Goal: Task Accomplishment & Management: Manage account settings

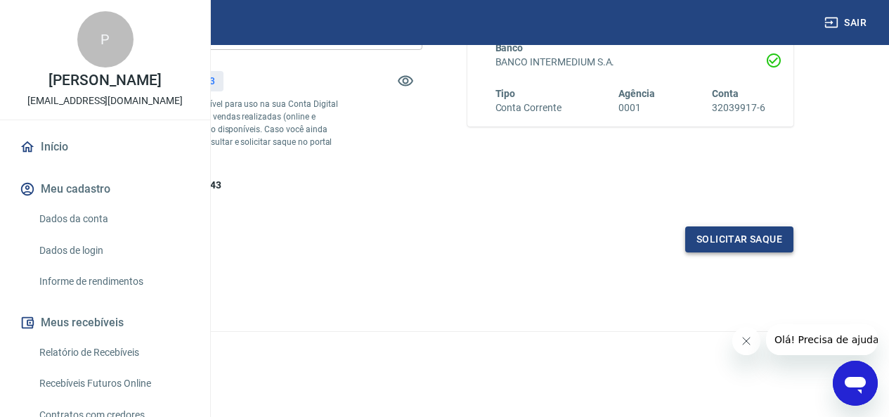
scroll to position [281, 0]
click at [751, 252] on button "Solicitar saque" at bounding box center [739, 239] width 108 height 26
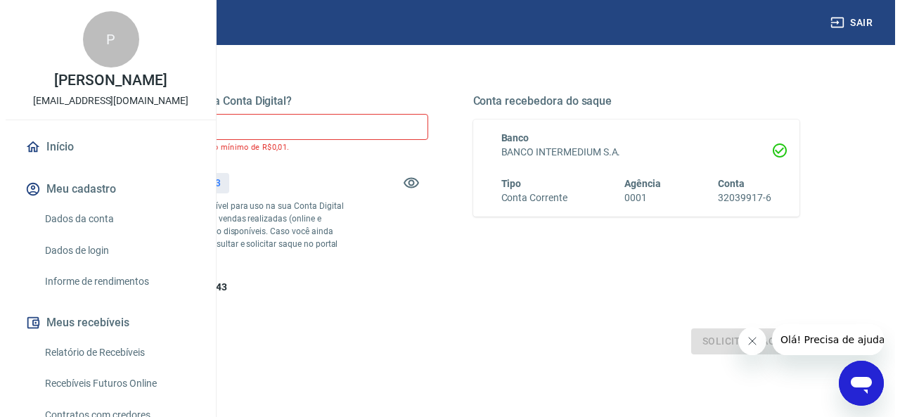
scroll to position [141, 0]
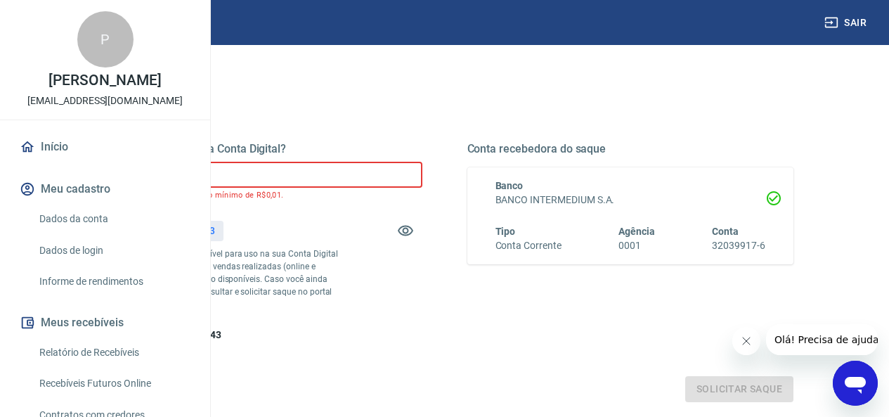
click at [362, 165] on input "R$ 0,00" at bounding box center [259, 175] width 327 height 26
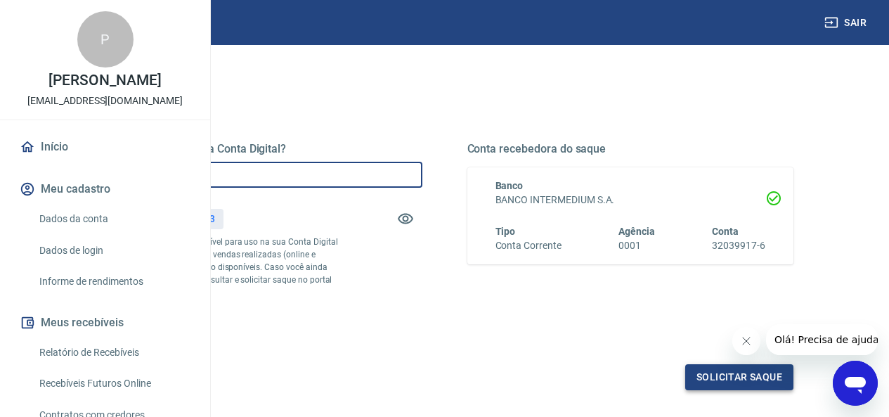
type input "R$ 204,00"
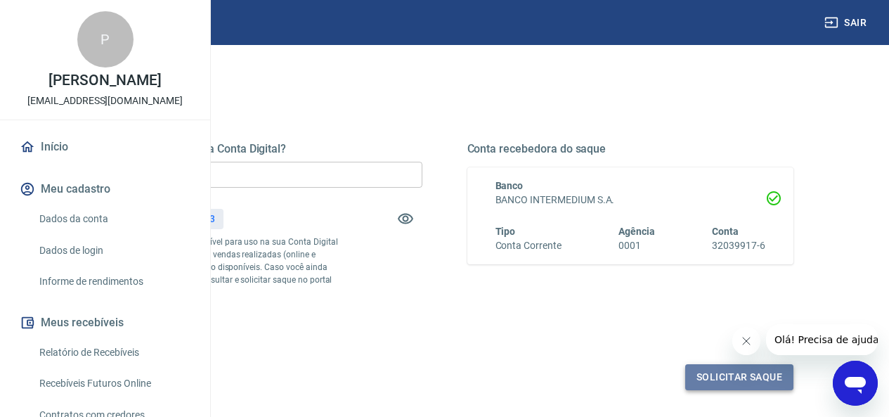
click at [721, 390] on button "Solicitar saque" at bounding box center [739, 377] width 108 height 26
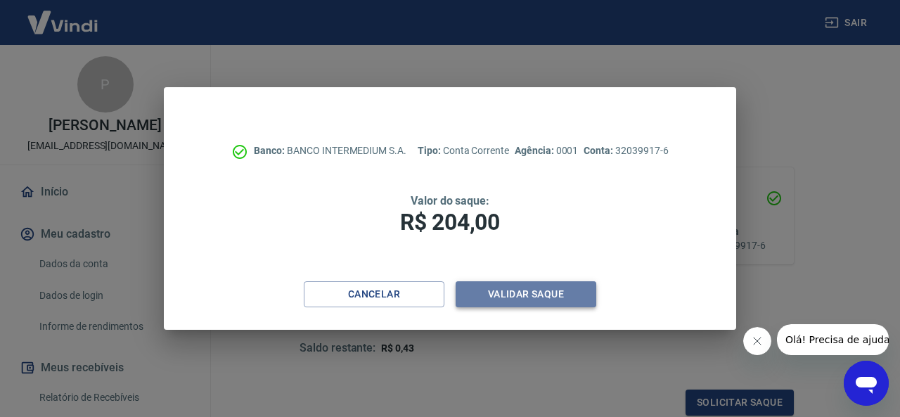
click at [548, 295] on button "Validar saque" at bounding box center [525, 294] width 141 height 26
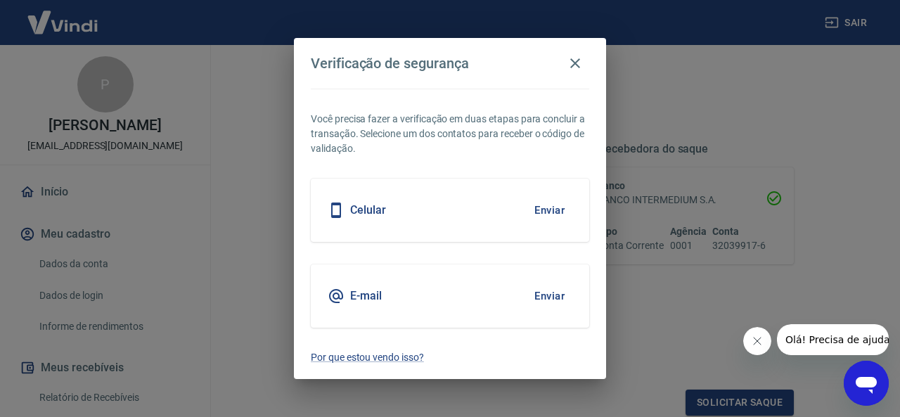
click at [467, 212] on div "Celular Enviar" at bounding box center [450, 210] width 278 height 63
click at [407, 219] on div "Celular Enviar" at bounding box center [450, 210] width 278 height 63
click at [387, 212] on div "Celular Enviar" at bounding box center [450, 210] width 278 height 63
click at [339, 214] on icon at bounding box center [336, 209] width 10 height 15
click at [401, 294] on div "E-mail Enviar" at bounding box center [450, 295] width 278 height 63
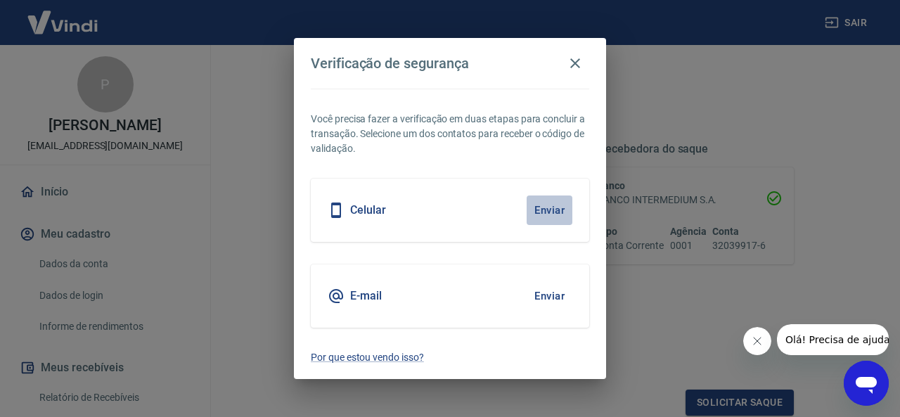
click at [556, 207] on button "Enviar" at bounding box center [549, 210] width 46 height 30
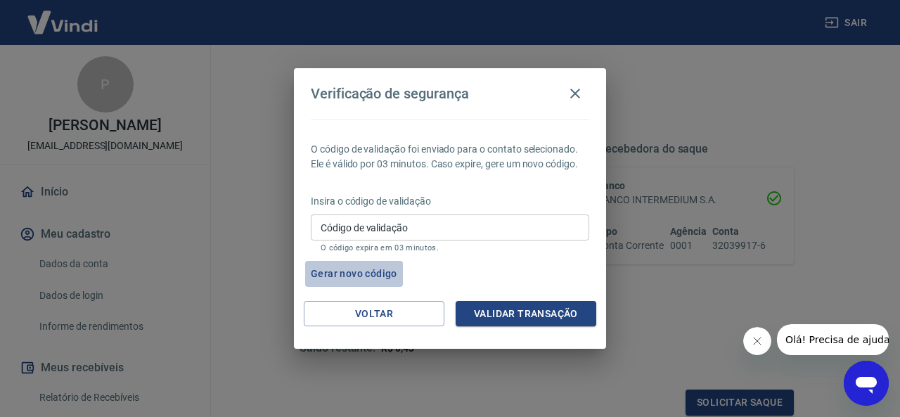
click at [344, 272] on button "Gerar novo código" at bounding box center [354, 274] width 98 height 26
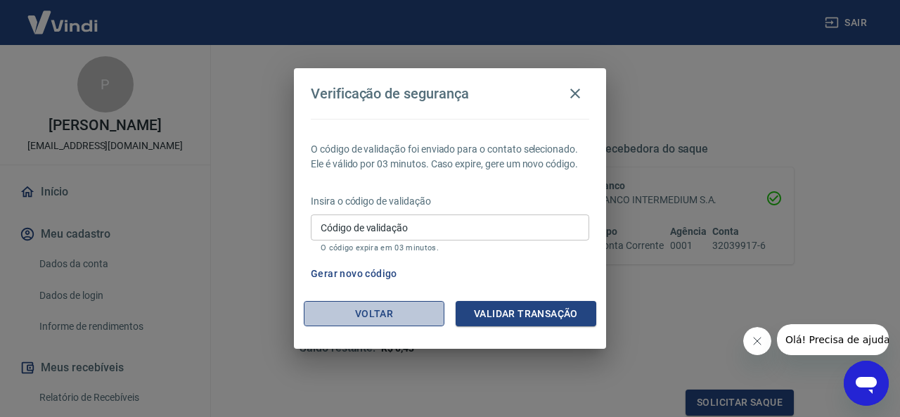
click at [394, 315] on button "Voltar" at bounding box center [374, 314] width 141 height 26
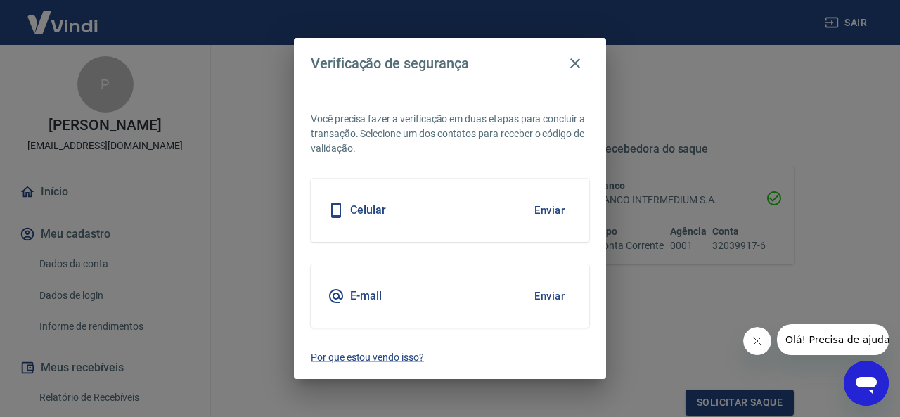
click at [403, 301] on div "E-mail Enviar" at bounding box center [450, 295] width 278 height 63
click at [554, 293] on button "Enviar" at bounding box center [549, 296] width 46 height 30
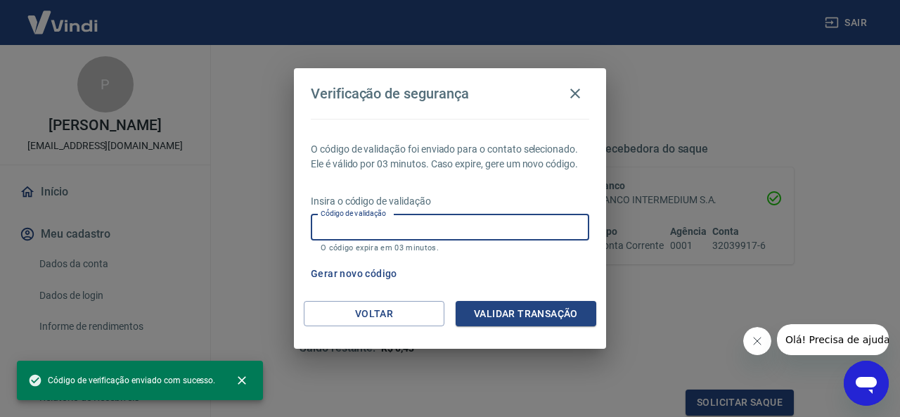
click at [337, 228] on input "Código de validação" at bounding box center [450, 227] width 278 height 26
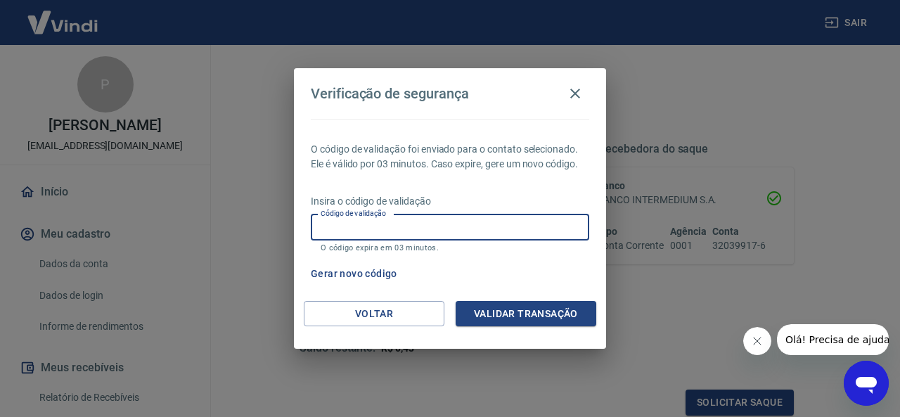
paste input "414379"
type input "414379"
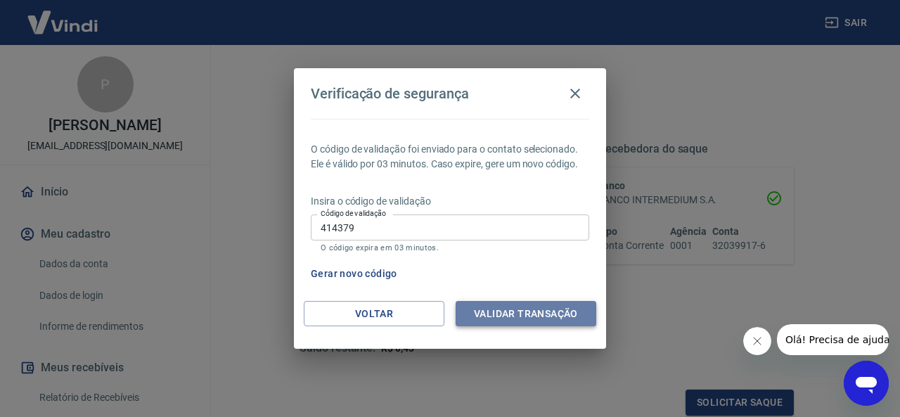
click at [531, 313] on button "Validar transação" at bounding box center [525, 314] width 141 height 26
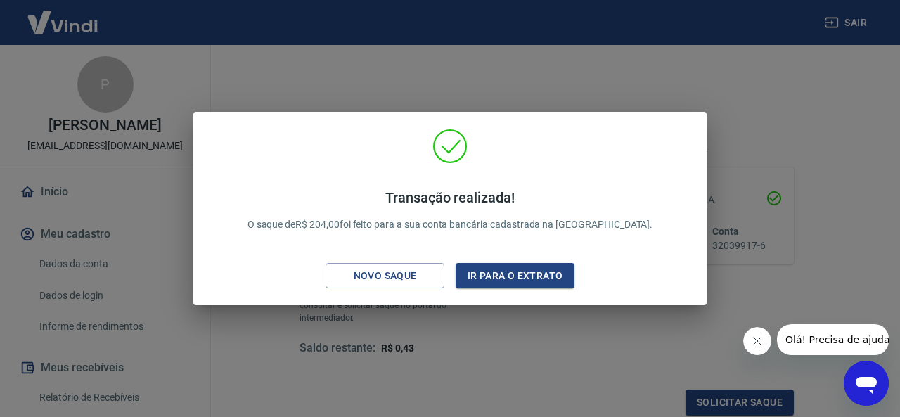
click at [592, 354] on div "Transação realizada! O saque de R$ 204,00 foi feito para a sua conta bancária c…" at bounding box center [450, 208] width 900 height 417
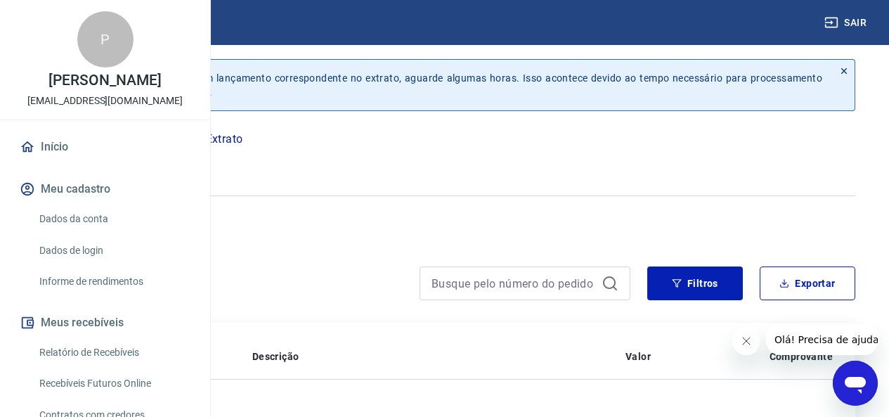
scroll to position [141, 0]
